Goal: Connect with others: Establish contact or relationships with other users

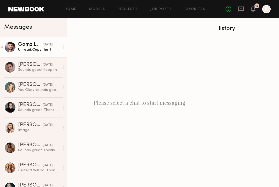
click at [34, 47] on div "Unread: Copy that!" at bounding box center [38, 49] width 41 height 5
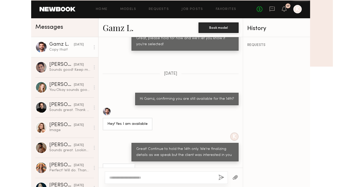
scroll to position [383, 0]
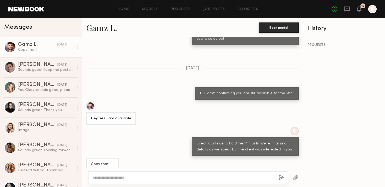
click at [7, 50] on div at bounding box center [10, 47] width 12 height 12
click at [86, 25] on link "Gamz L." at bounding box center [101, 27] width 31 height 11
